Goal: Task Accomplishment & Management: Complete application form

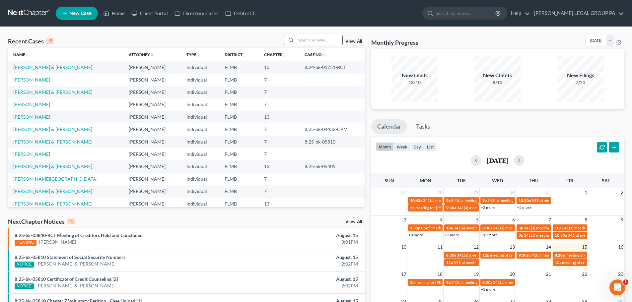
click at [302, 35] on input "search" at bounding box center [319, 40] width 46 height 10
click at [286, 26] on nav "Home New Case Client Portal Directory Cases DebtorCC WELLER LEGAL GROUP PA dgar…" at bounding box center [316, 13] width 632 height 27
click at [308, 37] on input "search" at bounding box center [319, 40] width 46 height 10
click at [33, 179] on link "[PERSON_NAME][GEOGRAPHIC_DATA]" at bounding box center [55, 179] width 84 height 6
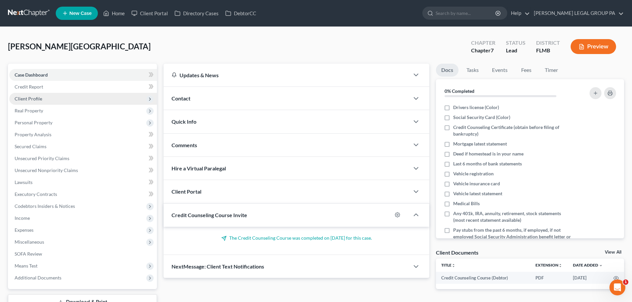
click at [38, 99] on span "Client Profile" at bounding box center [29, 99] width 28 height 6
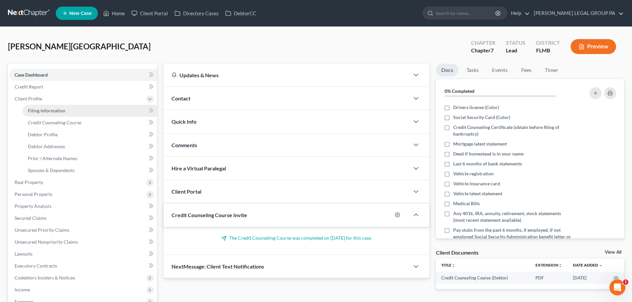
click at [44, 108] on span "Filing Information" at bounding box center [46, 111] width 37 height 6
select select "1"
select select "0"
select select "9"
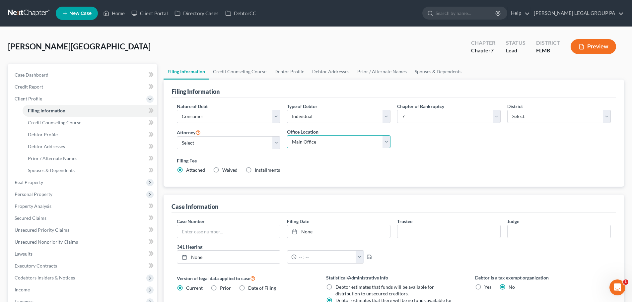
click at [345, 144] on select "Main Office Weller Legal Group, PA" at bounding box center [338, 141] width 103 height 13
select select "0"
click at [287, 135] on select "Main Office Weller Legal Group, PA" at bounding box center [338, 141] width 103 height 13
click at [312, 161] on label "Filing Fee" at bounding box center [394, 160] width 434 height 7
click at [46, 117] on link "Credit Counseling Course" at bounding box center [90, 123] width 134 height 12
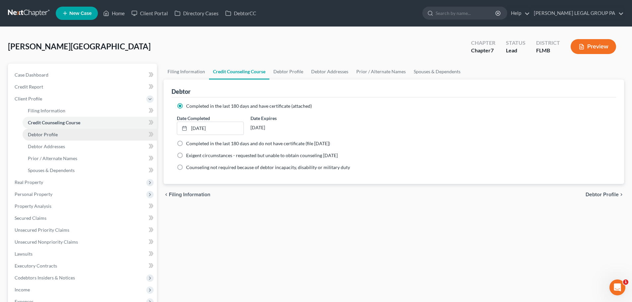
click at [65, 133] on link "Debtor Profile" at bounding box center [90, 135] width 134 height 12
select select "0"
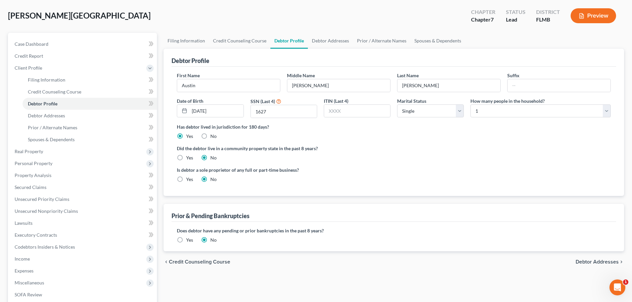
scroll to position [66, 0]
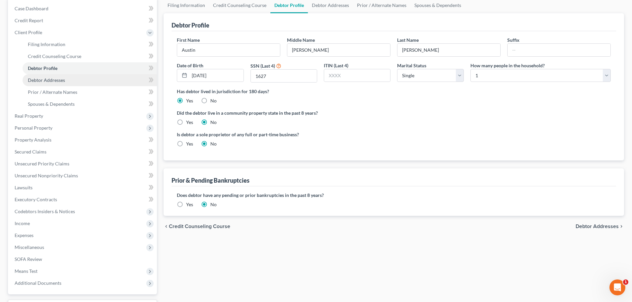
click at [73, 81] on link "Debtor Addresses" at bounding box center [90, 80] width 134 height 12
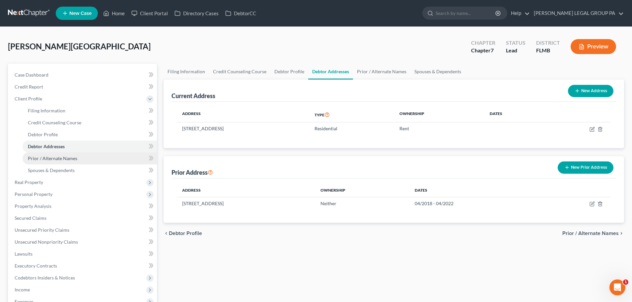
click at [67, 162] on link "Prior / Alternate Names" at bounding box center [90, 158] width 134 height 12
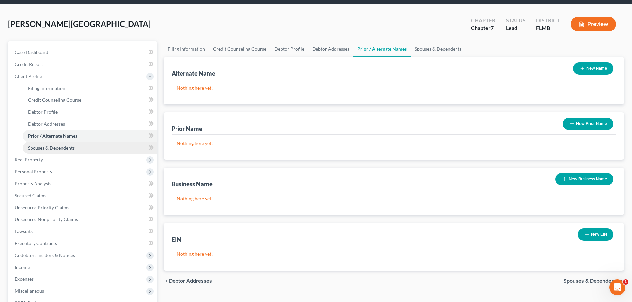
click at [58, 149] on span "Spouses & Dependents" at bounding box center [51, 148] width 47 height 6
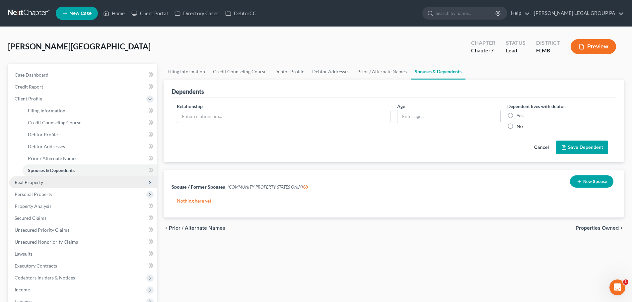
click at [46, 184] on span "Real Property" at bounding box center [83, 182] width 148 height 12
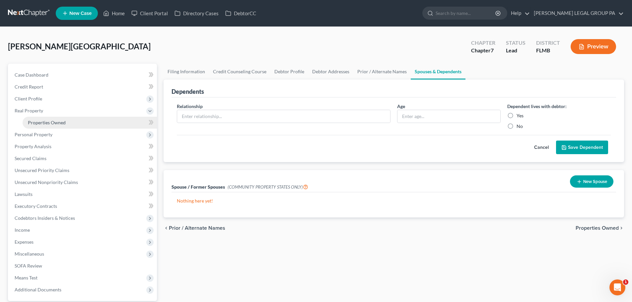
click at [44, 124] on span "Properties Owned" at bounding box center [47, 123] width 38 height 6
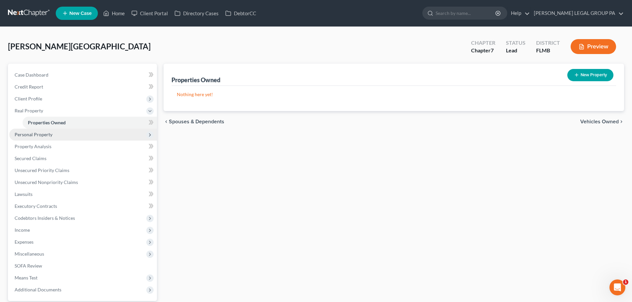
click at [52, 136] on span "Personal Property" at bounding box center [83, 135] width 148 height 12
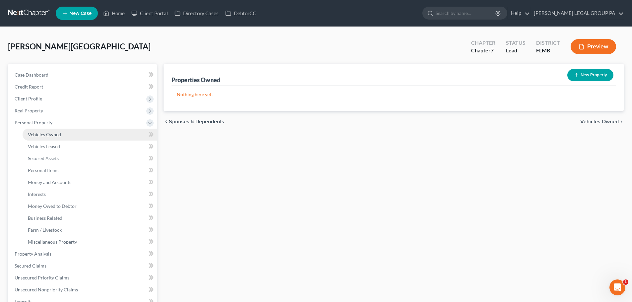
click at [52, 136] on span "Vehicles Owned" at bounding box center [44, 135] width 33 height 6
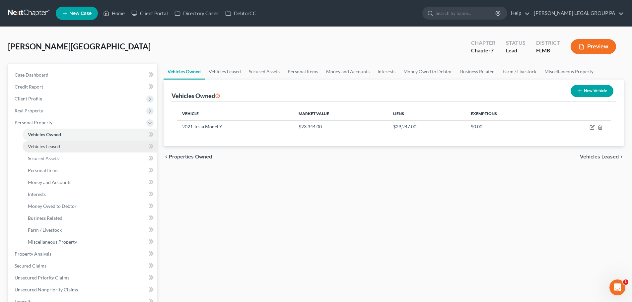
click at [45, 150] on link "Vehicles Leased" at bounding box center [90, 147] width 134 height 12
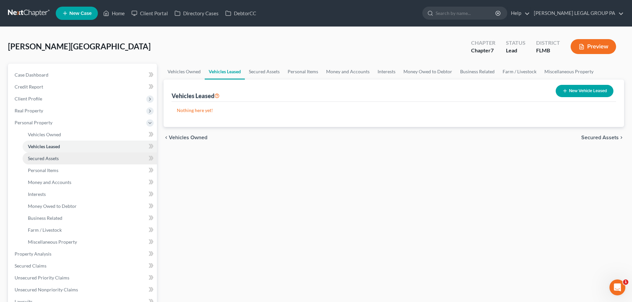
click at [55, 159] on span "Secured Assets" at bounding box center [43, 158] width 31 height 6
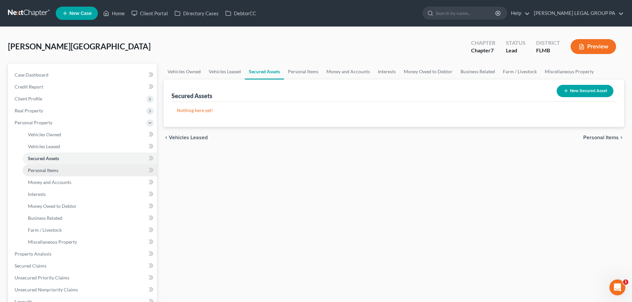
click at [63, 170] on link "Personal Items" at bounding box center [90, 170] width 134 height 12
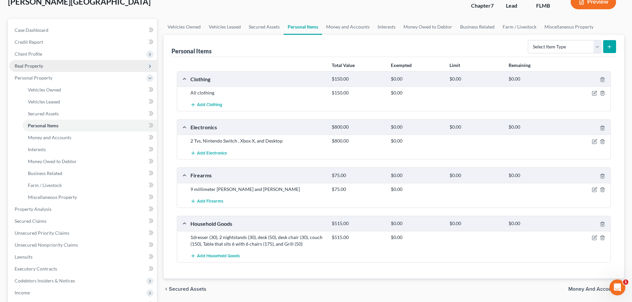
scroll to position [33, 0]
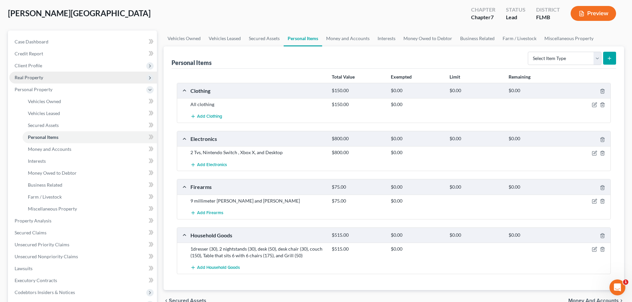
click at [35, 81] on span "Real Property" at bounding box center [83, 78] width 148 height 12
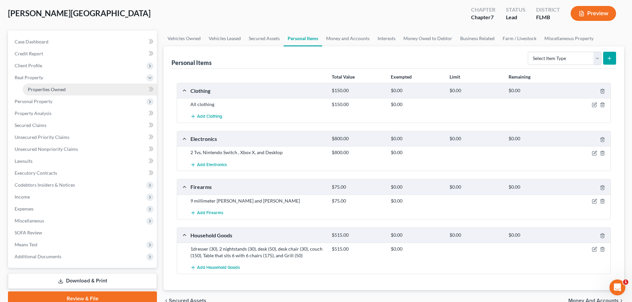
click at [47, 89] on span "Properties Owned" at bounding box center [47, 90] width 38 height 6
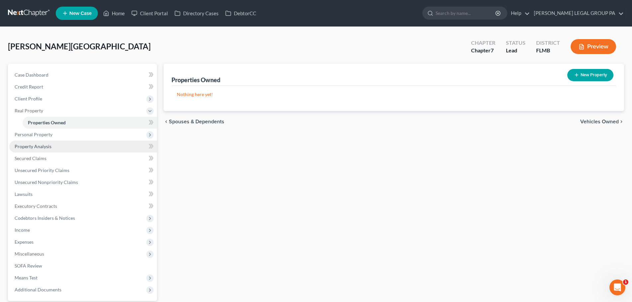
click at [52, 141] on link "Property Analysis" at bounding box center [83, 147] width 148 height 12
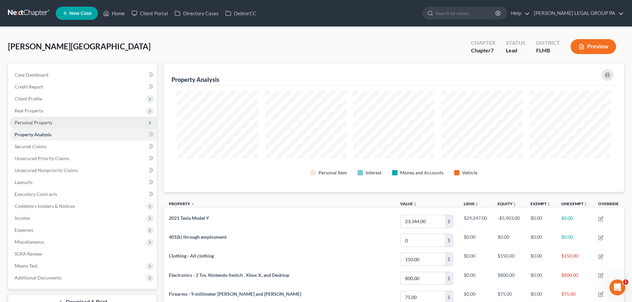
scroll to position [128, 460]
click at [45, 125] on span "Personal Property" at bounding box center [34, 123] width 38 height 6
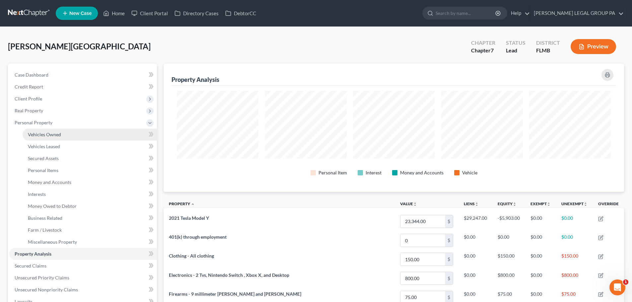
click at [53, 134] on span "Vehicles Owned" at bounding box center [44, 135] width 33 height 6
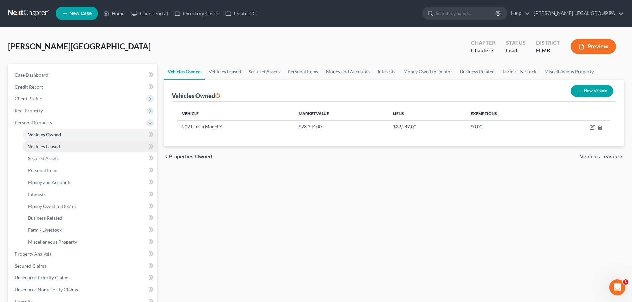
click at [52, 148] on span "Vehicles Leased" at bounding box center [44, 147] width 32 height 6
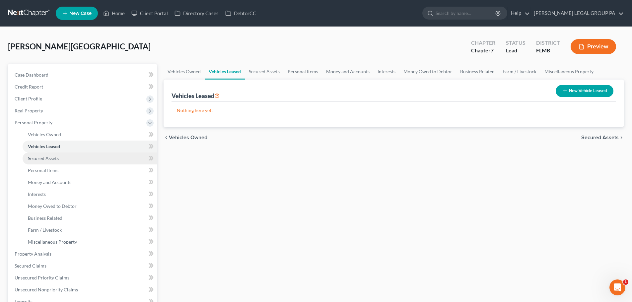
click at [52, 159] on span "Secured Assets" at bounding box center [43, 158] width 31 height 6
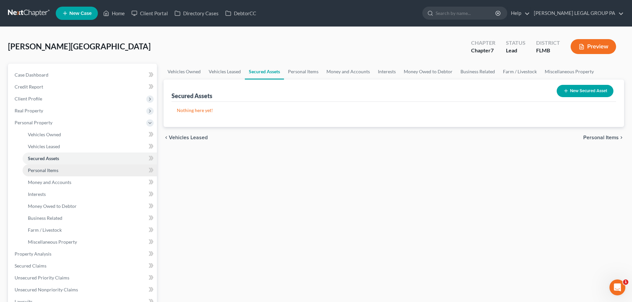
click at [50, 172] on span "Personal Items" at bounding box center [43, 170] width 30 height 6
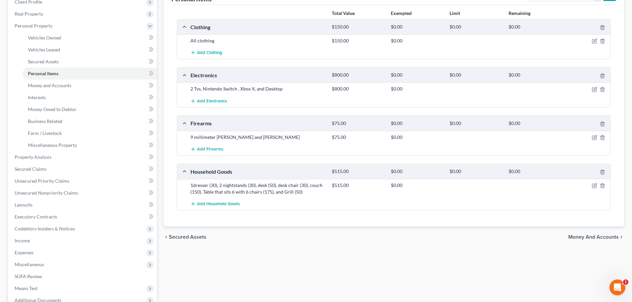
scroll to position [99, 0]
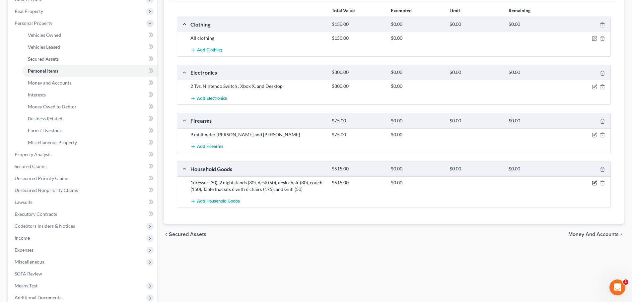
click at [595, 183] on icon "button" at bounding box center [593, 182] width 5 height 5
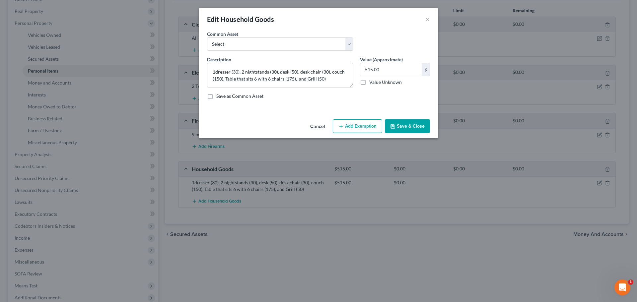
click at [356, 127] on button "Add Exemption" at bounding box center [357, 126] width 49 height 14
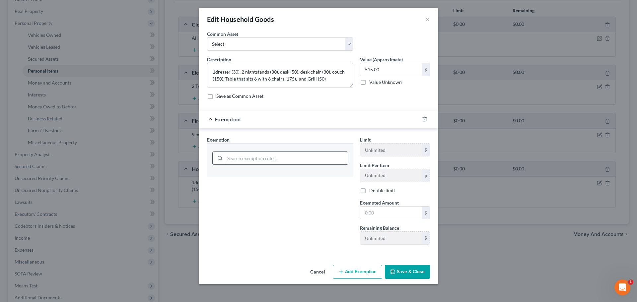
click at [287, 160] on input "search" at bounding box center [286, 158] width 123 height 13
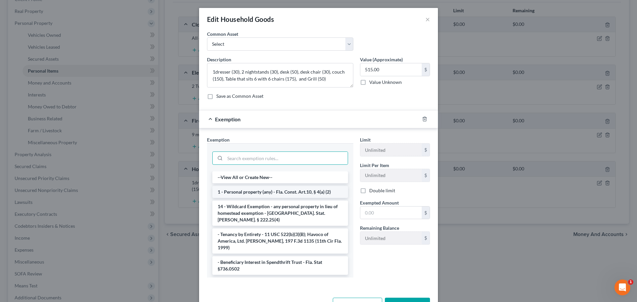
click at [296, 189] on li "1 - Personal property (any) - Fla. Const. Art.10, § 4(a) (2)" at bounding box center [280, 192] width 136 height 12
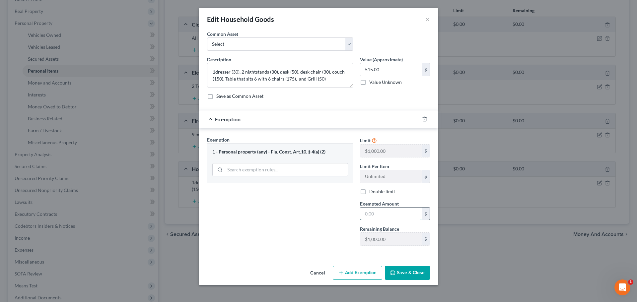
click at [374, 213] on input "text" at bounding box center [390, 214] width 61 height 13
type input "515"
click at [317, 204] on div "Exemption Set must be selected for CA. Exemption * 1 - Personal property (any) …" at bounding box center [280, 193] width 153 height 115
click at [418, 275] on button "Save & Close" at bounding box center [407, 273] width 45 height 14
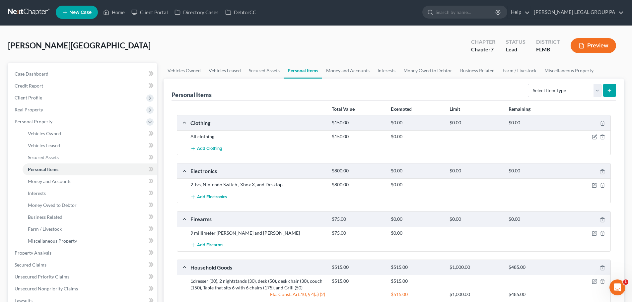
scroll to position [0, 0]
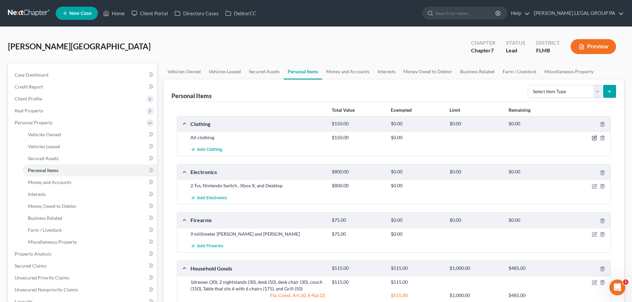
click at [593, 137] on icon "button" at bounding box center [593, 137] width 5 height 5
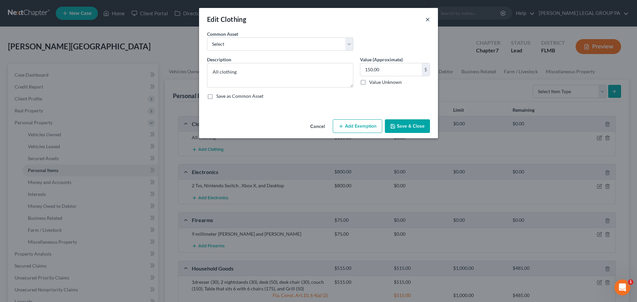
click at [427, 19] on button "×" at bounding box center [427, 19] width 5 height 8
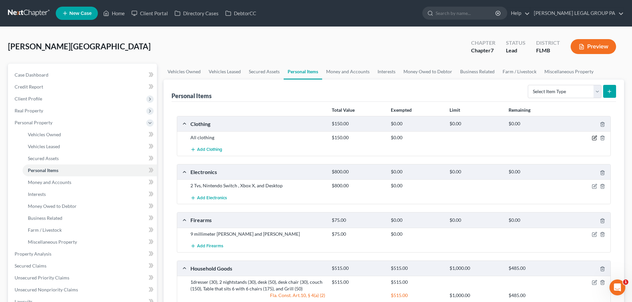
click at [594, 136] on icon "button" at bounding box center [593, 137] width 5 height 5
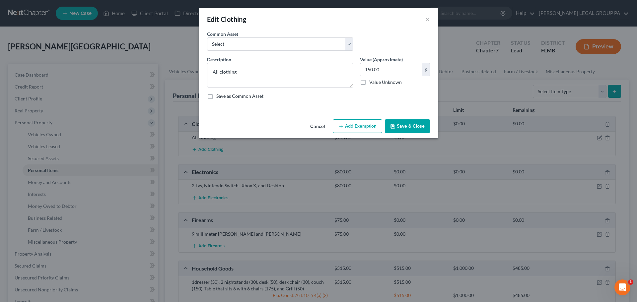
click at [348, 118] on div "Cancel Add Exemption Save & Close" at bounding box center [318, 128] width 239 height 22
click at [351, 123] on button "Add Exemption" at bounding box center [357, 126] width 49 height 14
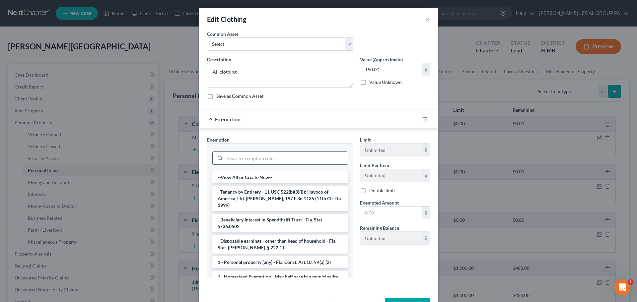
click at [276, 159] on input "search" at bounding box center [286, 158] width 123 height 13
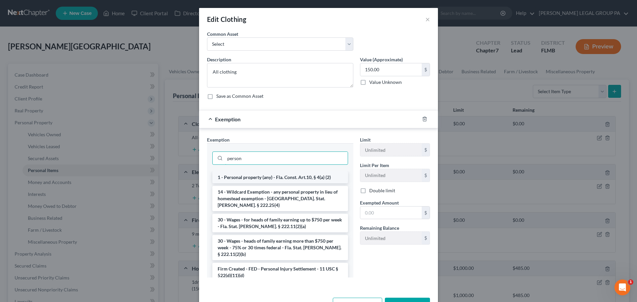
type input "person"
click at [282, 177] on li "1 - Personal property (any) - Fla. Const. Art.10, § 4(a) (2)" at bounding box center [280, 177] width 136 height 12
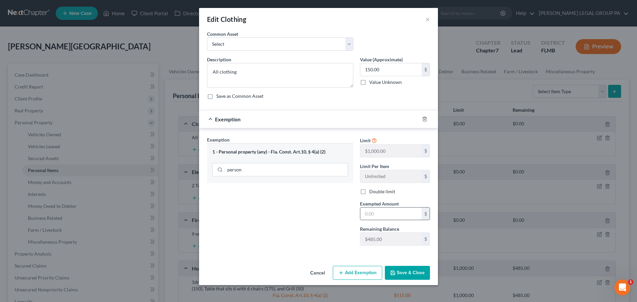
click at [380, 215] on input "text" at bounding box center [390, 214] width 61 height 13
type input "150"
click at [407, 272] on button "Save & Close" at bounding box center [407, 273] width 45 height 14
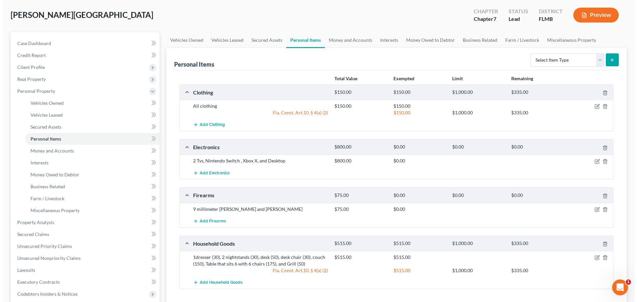
scroll to position [66, 0]
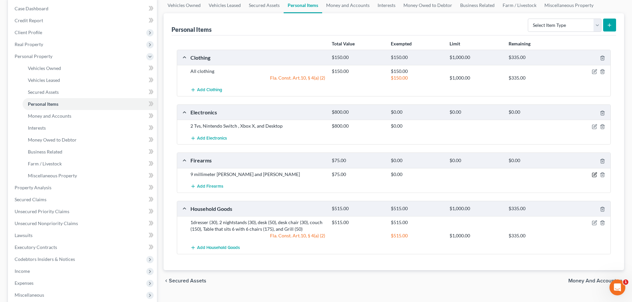
click at [593, 175] on icon "button" at bounding box center [593, 174] width 5 height 5
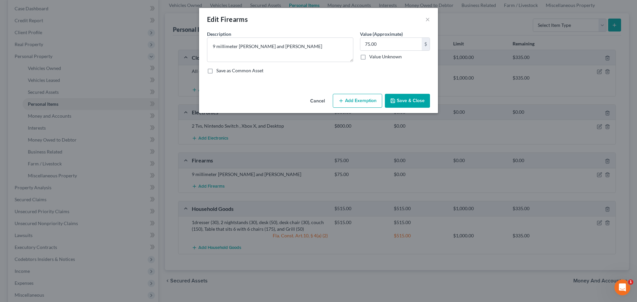
click at [364, 102] on button "Add Exemption" at bounding box center [357, 101] width 49 height 14
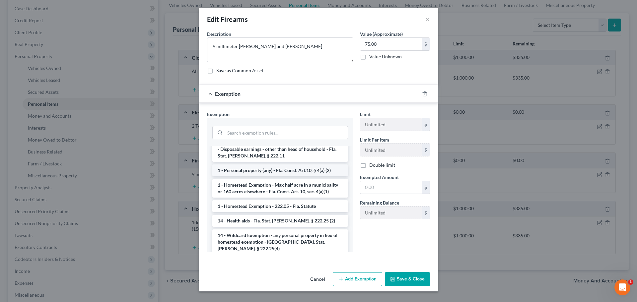
click at [259, 164] on li "1 - Personal property (any) - Fla. Const. Art.10, § 4(a) (2)" at bounding box center [280, 170] width 136 height 12
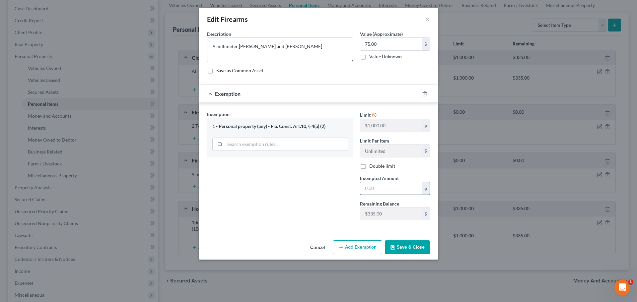
click at [380, 191] on input "text" at bounding box center [390, 188] width 61 height 13
type input "75"
click at [412, 248] on button "Save & Close" at bounding box center [407, 247] width 45 height 14
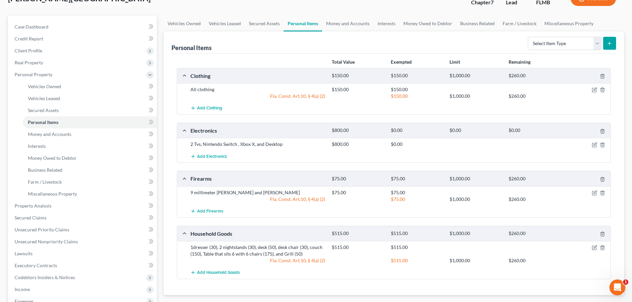
scroll to position [33, 0]
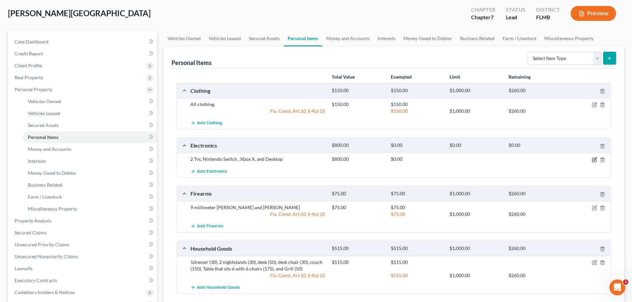
click at [593, 161] on icon "button" at bounding box center [593, 159] width 5 height 5
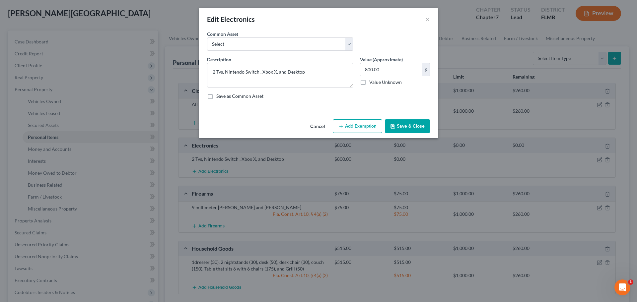
click at [356, 129] on button "Add Exemption" at bounding box center [357, 126] width 49 height 14
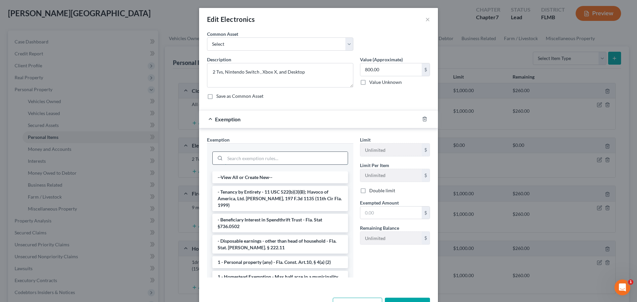
click at [298, 160] on input "search" at bounding box center [286, 158] width 123 height 13
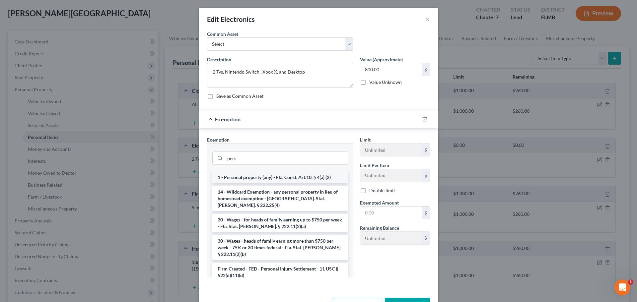
click at [298, 177] on li "1 - Personal property (any) - Fla. Const. Art.10, § 4(a) (2)" at bounding box center [280, 177] width 136 height 12
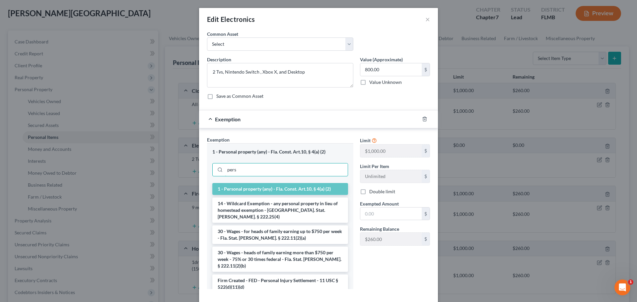
drag, startPoint x: 200, startPoint y: 165, endPoint x: 163, endPoint y: 164, distance: 36.5
click at [163, 164] on div "Edit Electronics × An exemption set must first be selected from the Filing Info…" at bounding box center [318, 151] width 637 height 302
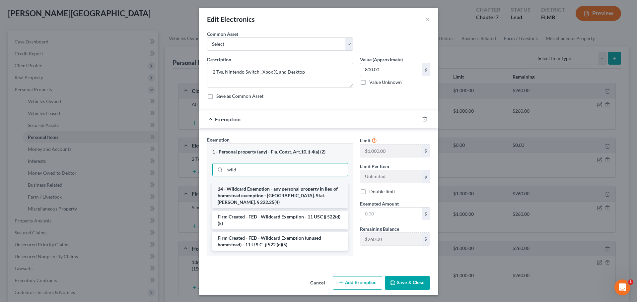
type input "wild"
click at [263, 194] on li "14 - Wildcard Exemption - any personal property in lieu of homestead exemption …" at bounding box center [280, 195] width 136 height 25
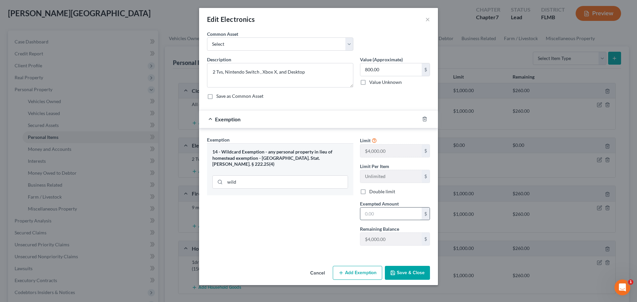
click at [381, 211] on input "text" at bounding box center [390, 214] width 61 height 13
type input "800"
click at [416, 272] on button "Save & Close" at bounding box center [407, 273] width 45 height 14
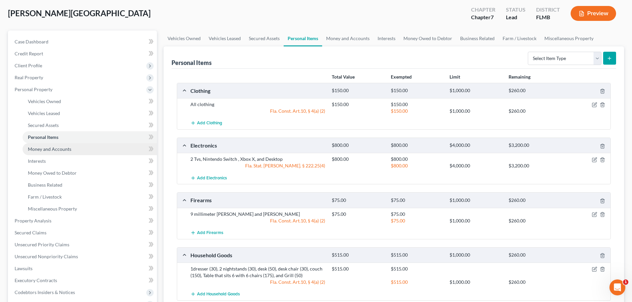
click at [51, 144] on link "Money and Accounts" at bounding box center [90, 149] width 134 height 12
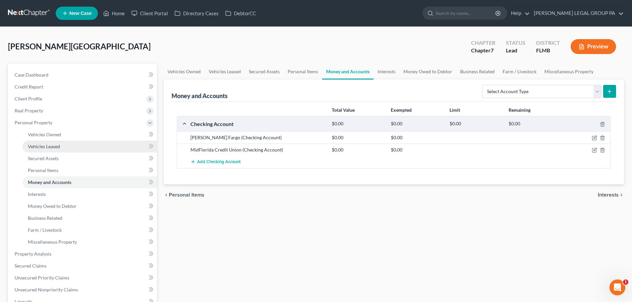
click at [46, 147] on span "Vehicles Leased" at bounding box center [44, 147] width 32 height 6
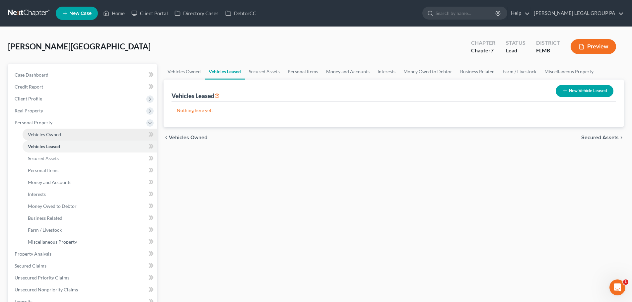
click at [50, 137] on span "Vehicles Owned" at bounding box center [44, 135] width 33 height 6
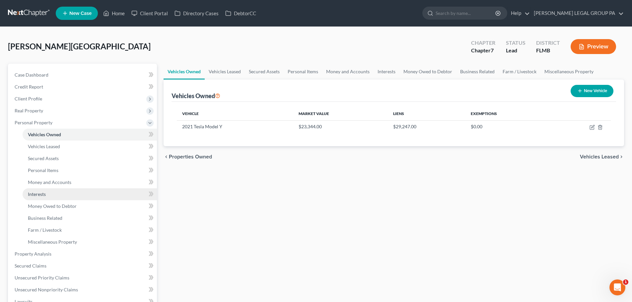
click at [42, 195] on span "Interests" at bounding box center [37, 194] width 18 height 6
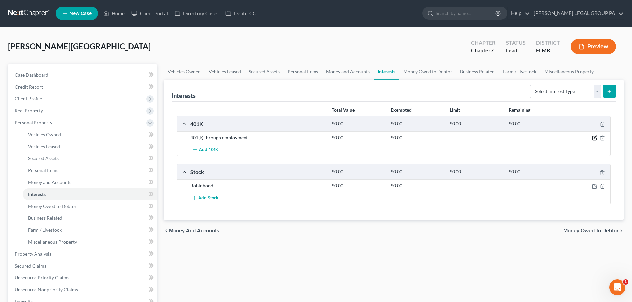
click at [596, 139] on icon "button" at bounding box center [593, 137] width 5 height 5
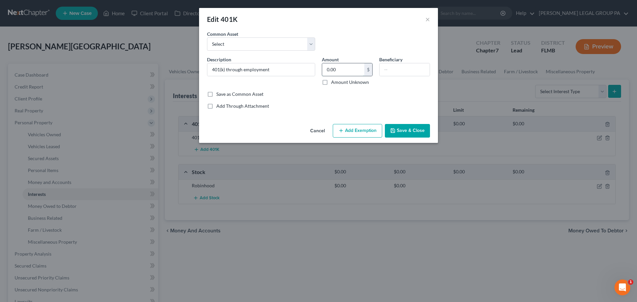
click at [351, 67] on input "0.00" at bounding box center [343, 69] width 42 height 13
type input "95.12"
click at [411, 131] on button "Save & Close" at bounding box center [407, 131] width 45 height 14
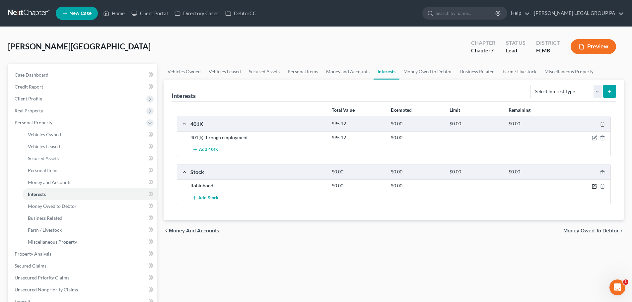
click at [592, 187] on icon "button" at bounding box center [594, 186] width 4 height 4
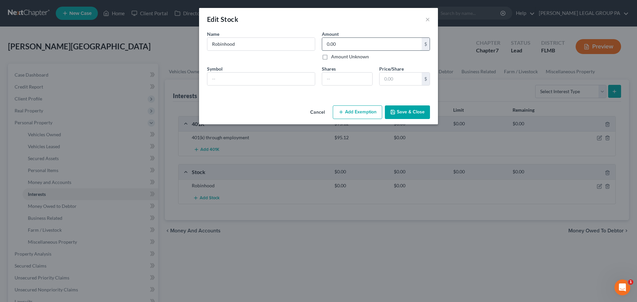
click at [344, 47] on input "0.00" at bounding box center [371, 44] width 99 height 13
type input "589.05"
click at [276, 61] on div "Name * Describe * Robinhood Amount 589.05 $ Amount Unknown Balance Undetermined…" at bounding box center [318, 60] width 229 height 60
click at [402, 111] on button "Save & Close" at bounding box center [407, 112] width 45 height 14
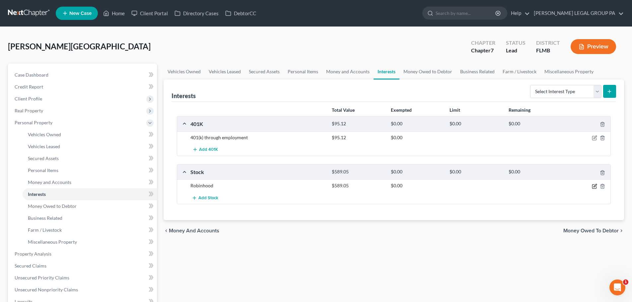
click at [594, 185] on icon "button" at bounding box center [594, 186] width 4 height 4
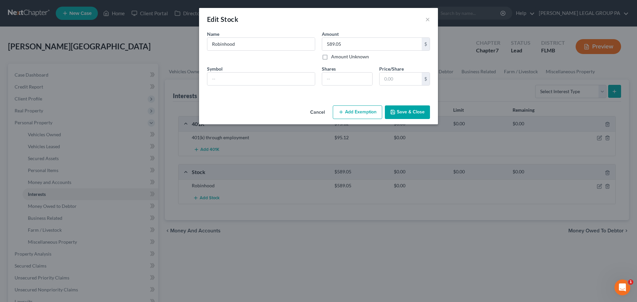
click at [358, 115] on button "Add Exemption" at bounding box center [357, 112] width 49 height 14
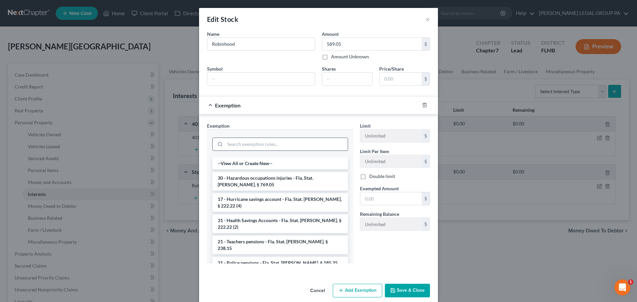
click at [305, 148] on input "search" at bounding box center [286, 144] width 123 height 13
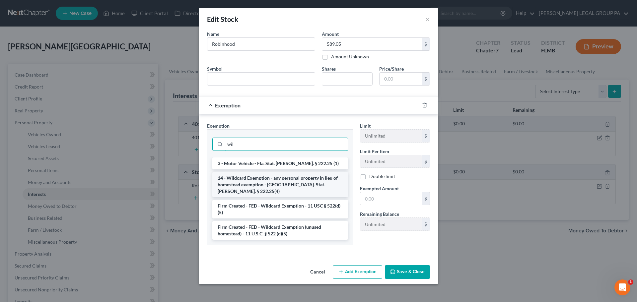
type input "wil"
click at [263, 179] on li "14 - Wildcard Exemption - any personal property in lieu of homestead exemption …" at bounding box center [280, 184] width 136 height 25
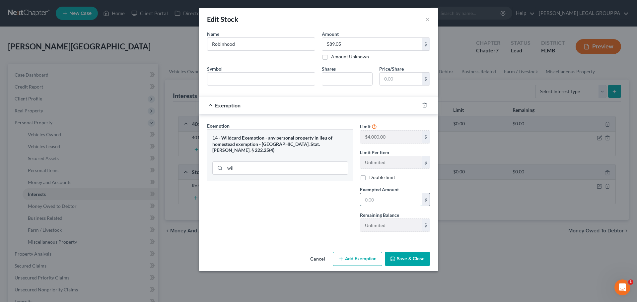
click at [394, 197] on input "text" at bounding box center [390, 199] width 61 height 13
type input "589.05"
click at [408, 260] on button "Save & Close" at bounding box center [407, 259] width 45 height 14
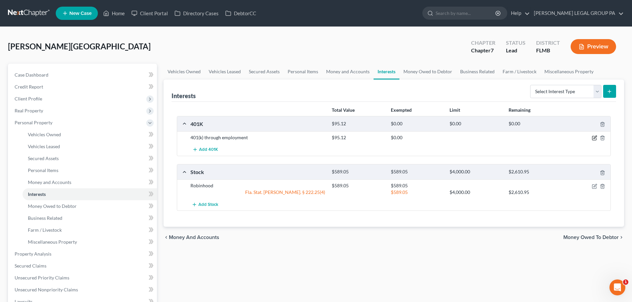
click at [595, 138] on icon "button" at bounding box center [594, 137] width 3 height 3
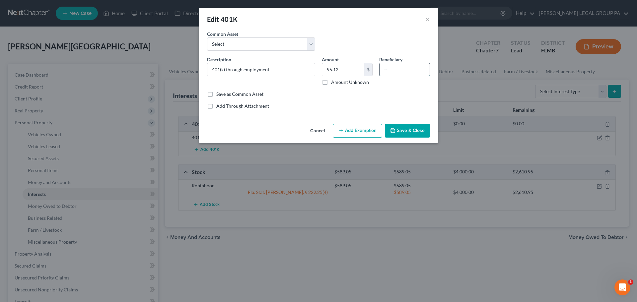
click at [409, 68] on input "text" at bounding box center [404, 69] width 50 height 13
click at [359, 129] on button "Add Exemption" at bounding box center [357, 131] width 49 height 14
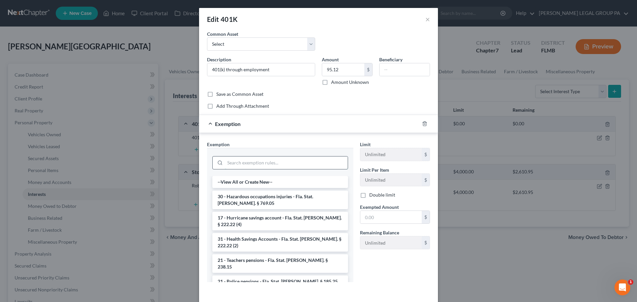
click at [300, 162] on input "search" at bounding box center [286, 162] width 123 height 13
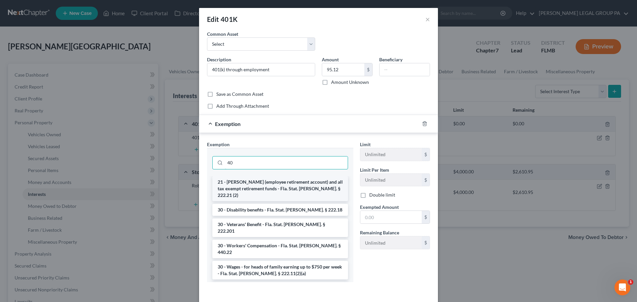
type input "40"
click at [294, 181] on li "21 - ERISA (employee retirement account) and all tax exempt retirement funds - …" at bounding box center [280, 188] width 136 height 25
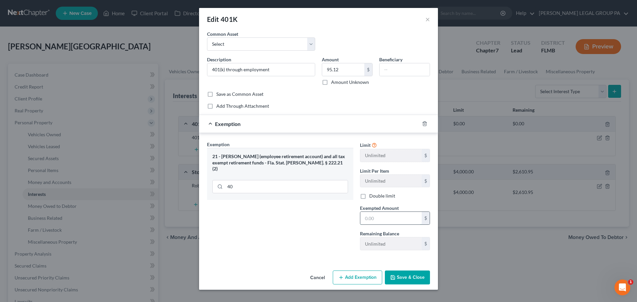
click at [383, 222] on input "text" at bounding box center [390, 218] width 61 height 13
type input "95.12"
click at [414, 277] on button "Save & Close" at bounding box center [407, 278] width 45 height 14
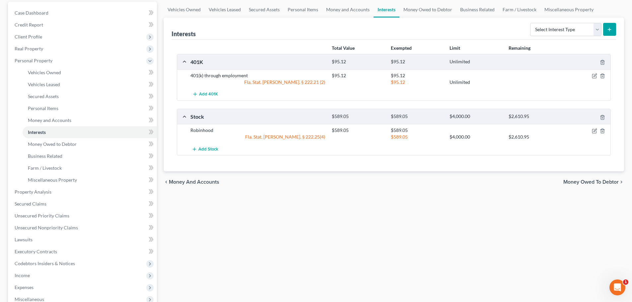
scroll to position [66, 0]
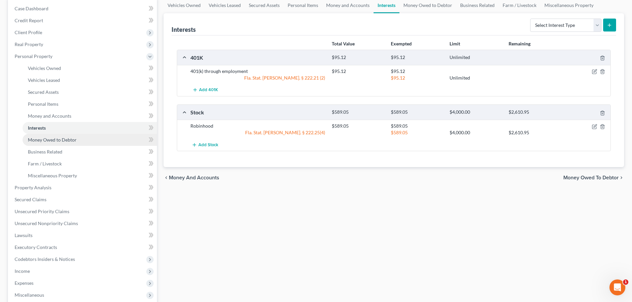
click at [67, 139] on span "Money Owed to Debtor" at bounding box center [52, 140] width 49 height 6
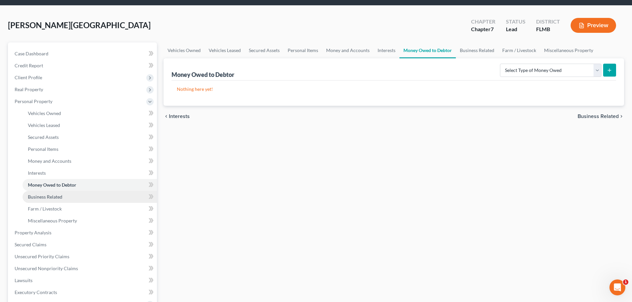
scroll to position [33, 0]
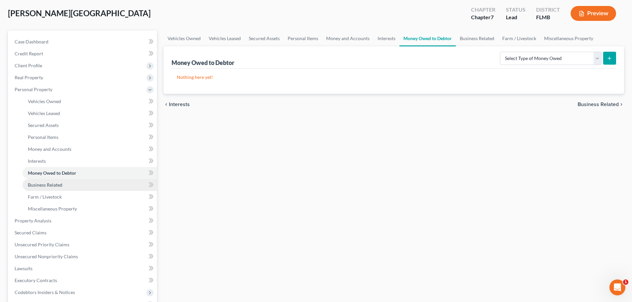
click at [46, 182] on span "Business Related" at bounding box center [45, 185] width 34 height 6
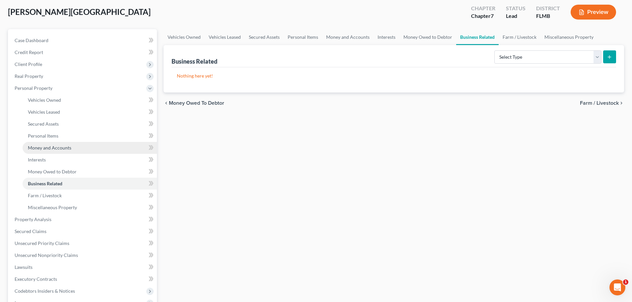
scroll to position [66, 0]
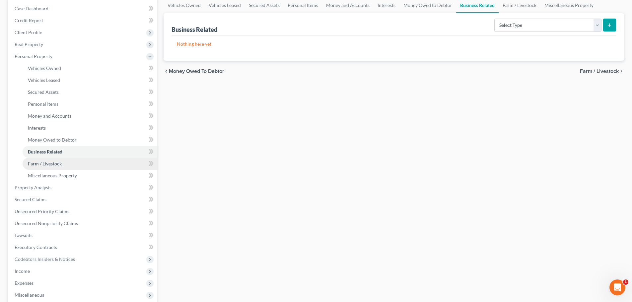
click at [42, 166] on span "Farm / Livestock" at bounding box center [45, 164] width 34 height 6
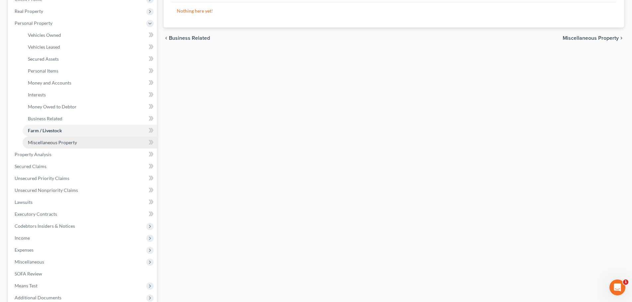
click at [54, 142] on span "Miscellaneous Property" at bounding box center [52, 143] width 49 height 6
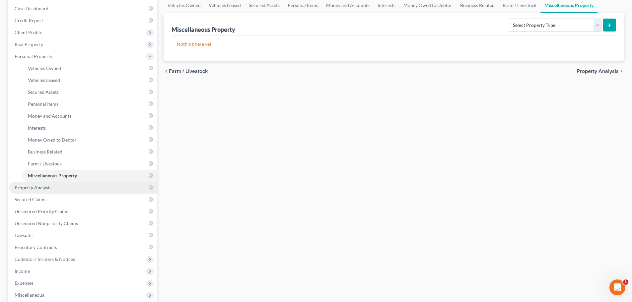
click at [43, 188] on span "Property Analysis" at bounding box center [33, 188] width 37 height 6
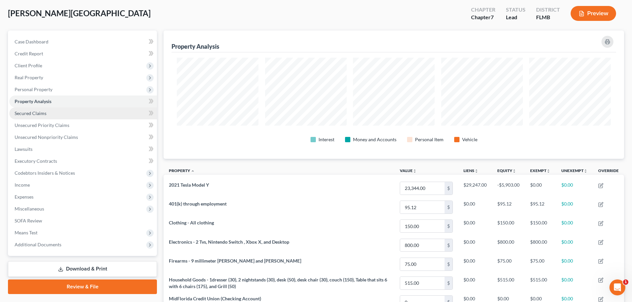
click at [21, 114] on span "Secured Claims" at bounding box center [31, 113] width 32 height 6
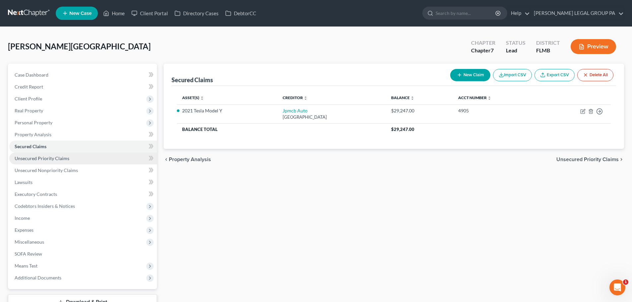
click at [50, 160] on span "Unsecured Priority Claims" at bounding box center [42, 158] width 55 height 6
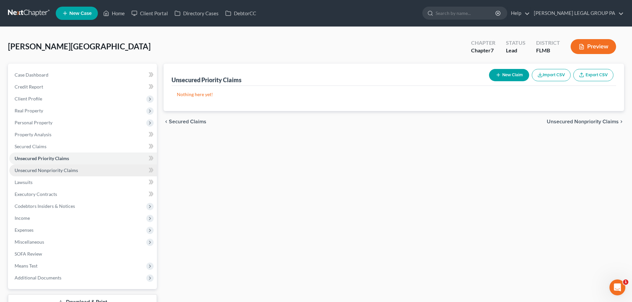
click at [62, 170] on span "Unsecured Nonpriority Claims" at bounding box center [46, 170] width 63 height 6
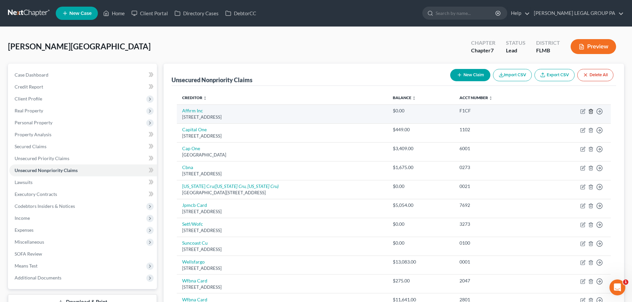
click at [590, 112] on icon "button" at bounding box center [590, 111] width 5 height 5
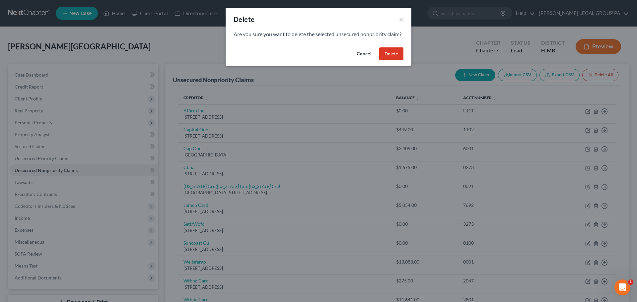
click at [393, 60] on button "Delete" at bounding box center [391, 53] width 24 height 13
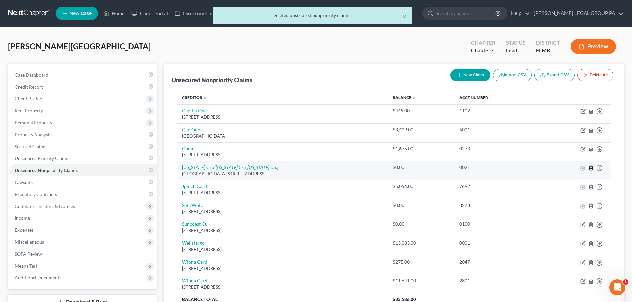
click at [588, 168] on icon "button" at bounding box center [590, 167] width 5 height 5
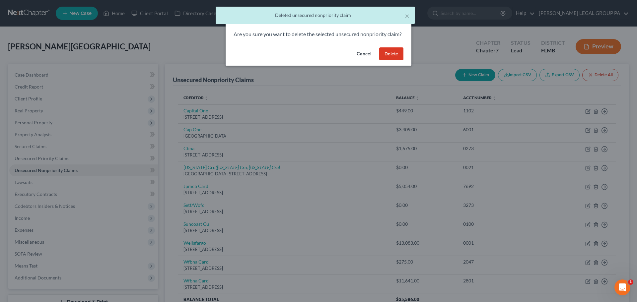
click at [398, 61] on button "Delete" at bounding box center [391, 53] width 24 height 13
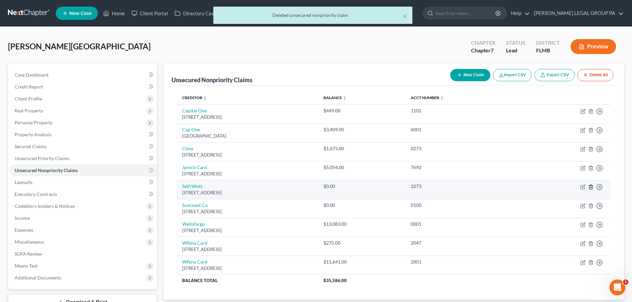
click at [590, 186] on polyline "button" at bounding box center [590, 186] width 4 height 0
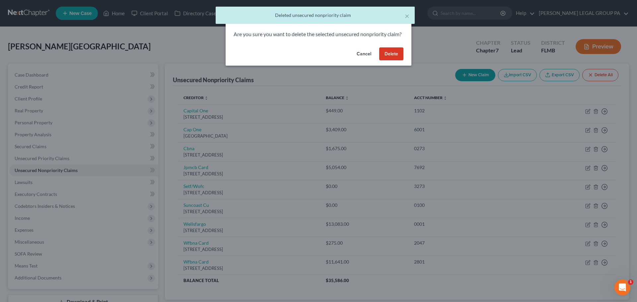
click at [395, 61] on button "Delete" at bounding box center [391, 53] width 24 height 13
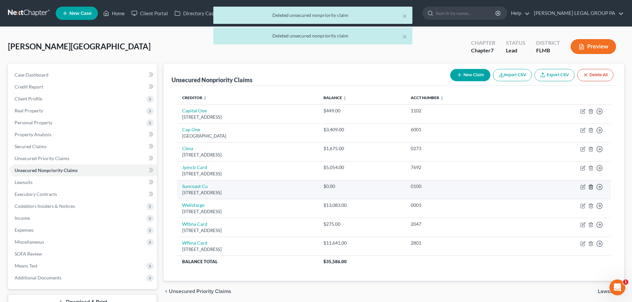
click at [592, 186] on icon "button" at bounding box center [590, 187] width 3 height 4
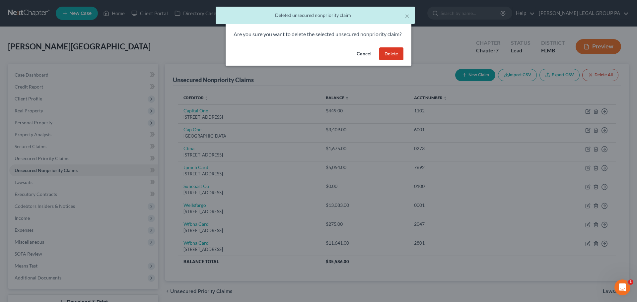
click at [391, 60] on button "Delete" at bounding box center [391, 53] width 24 height 13
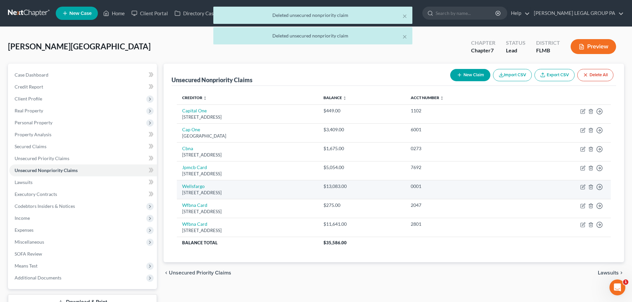
scroll to position [50, 0]
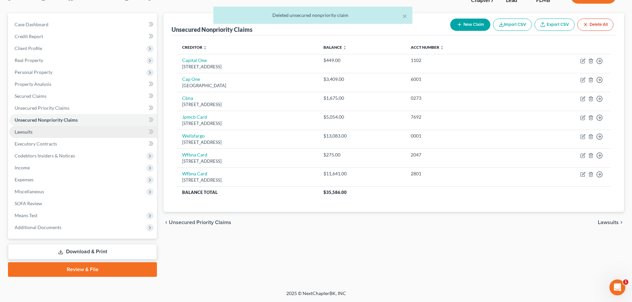
click at [31, 133] on span "Lawsuits" at bounding box center [24, 132] width 18 height 6
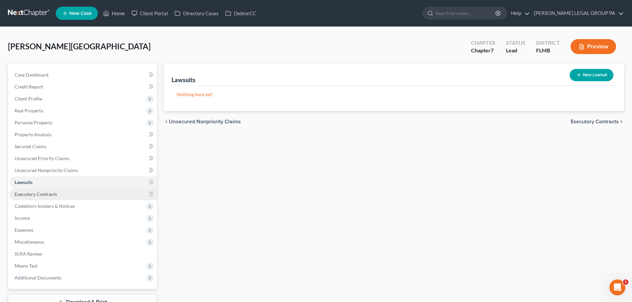
click at [44, 193] on span "Executory Contracts" at bounding box center [36, 194] width 42 height 6
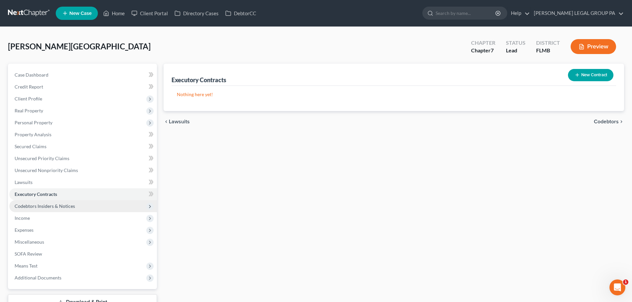
click at [42, 206] on span "Codebtors Insiders & Notices" at bounding box center [45, 206] width 60 height 6
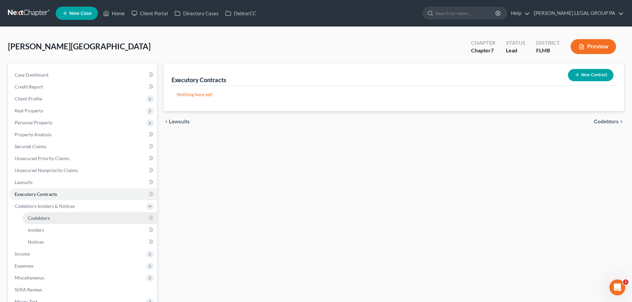
click at [42, 219] on span "Codebtors" at bounding box center [39, 218] width 22 height 6
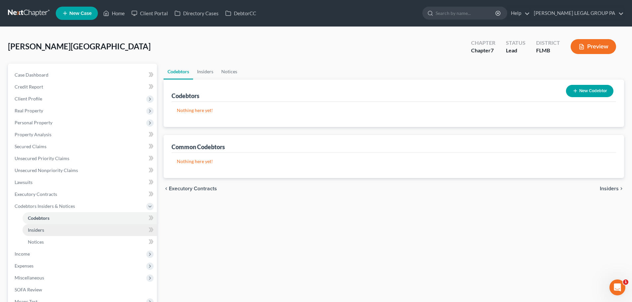
click at [45, 229] on link "Insiders" at bounding box center [90, 230] width 134 height 12
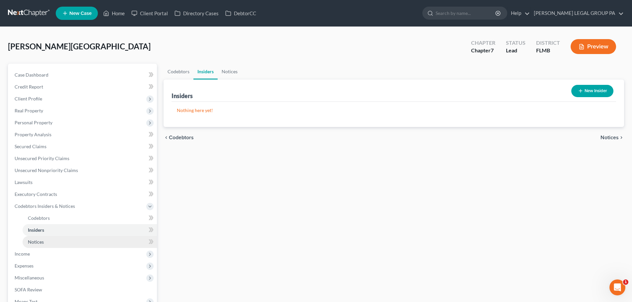
click at [39, 239] on span "Notices" at bounding box center [36, 242] width 16 height 6
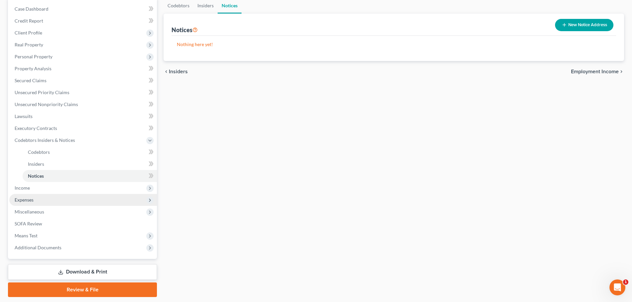
scroll to position [66, 0]
click at [21, 187] on span "Income" at bounding box center [22, 188] width 15 height 6
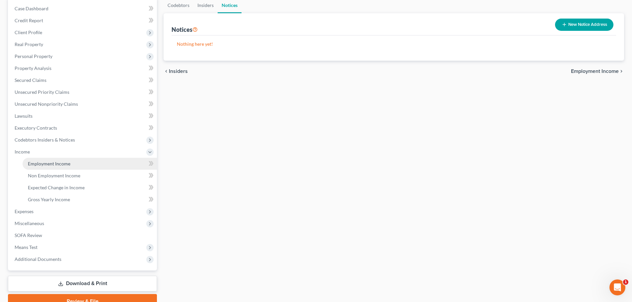
click at [43, 164] on span "Employment Income" at bounding box center [49, 164] width 42 height 6
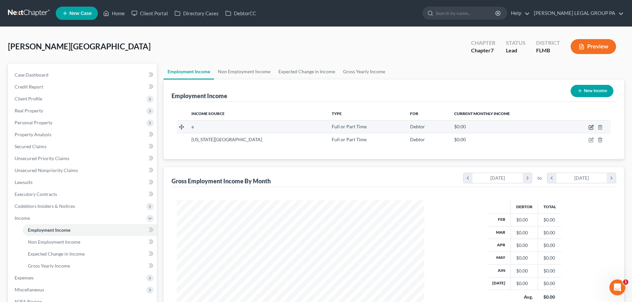
click at [592, 127] on icon "button" at bounding box center [591, 126] width 3 height 3
select select "0"
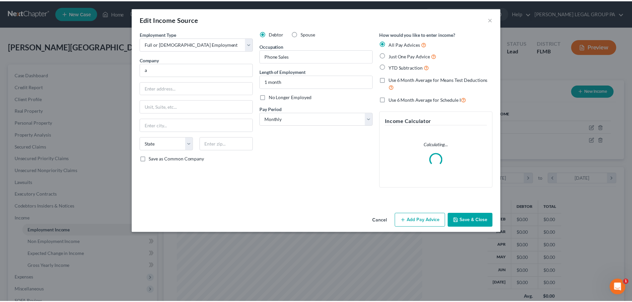
scroll to position [125, 263]
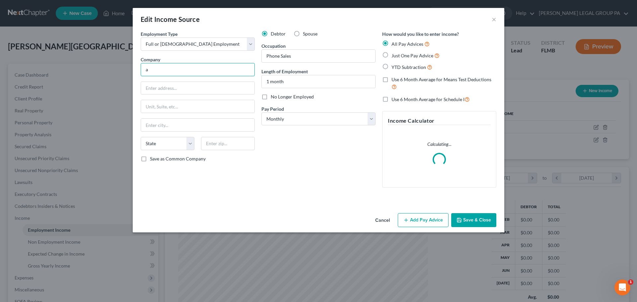
click at [157, 69] on input "a" at bounding box center [198, 69] width 114 height 13
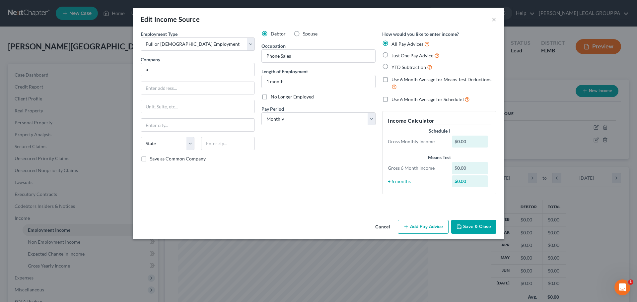
click at [481, 225] on button "Save & Close" at bounding box center [473, 227] width 45 height 14
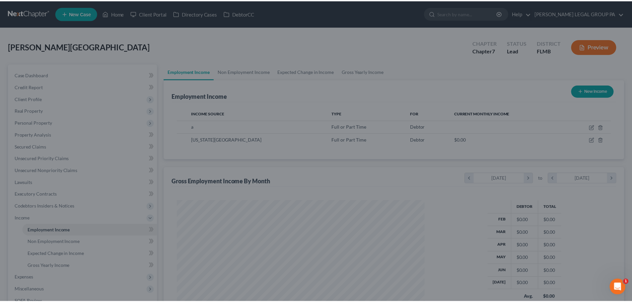
scroll to position [331395, 331259]
